Goal: Check status: Check status

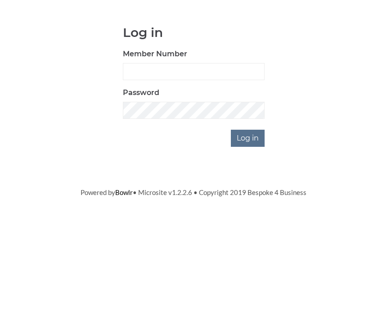
scroll to position [87, 0]
type input "0930"
click at [249, 216] on input "Log in" at bounding box center [248, 224] width 34 height 17
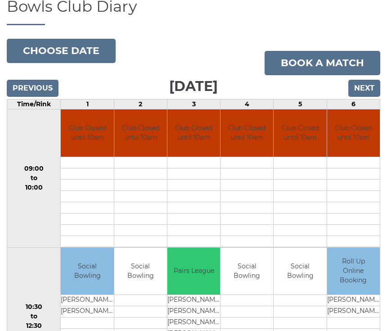
scroll to position [73, 0]
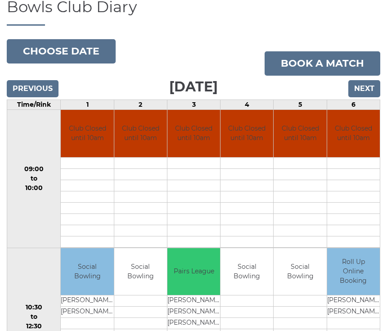
click at [48, 97] on input "Previous" at bounding box center [33, 88] width 52 height 17
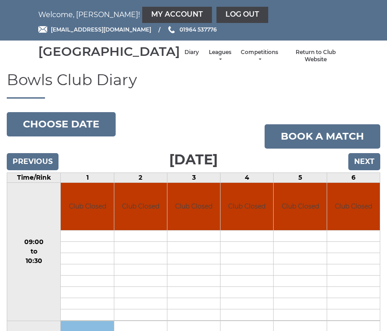
click at [41, 170] on input "Previous" at bounding box center [33, 161] width 52 height 17
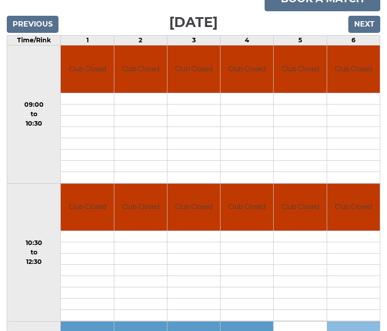
scroll to position [135, 0]
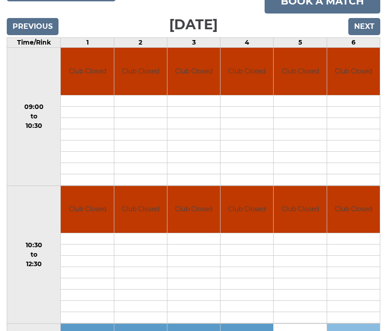
click at [373, 35] on input "Next" at bounding box center [365, 26] width 32 height 17
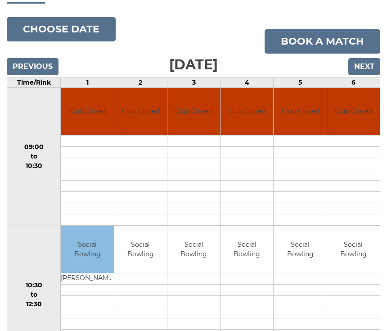
scroll to position [94, 0]
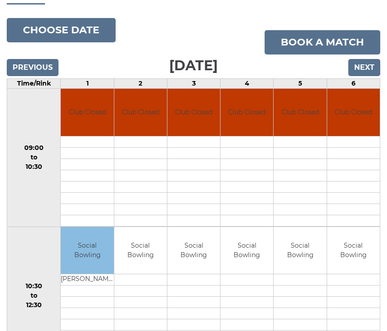
click at [40, 76] on input "Previous" at bounding box center [33, 67] width 52 height 17
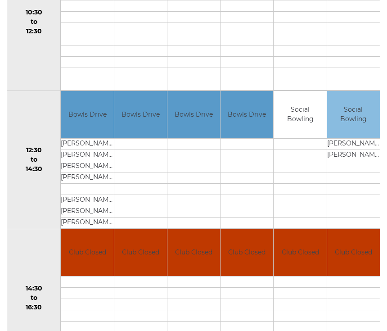
scroll to position [356, 0]
